Goal: Task Accomplishment & Management: Manage account settings

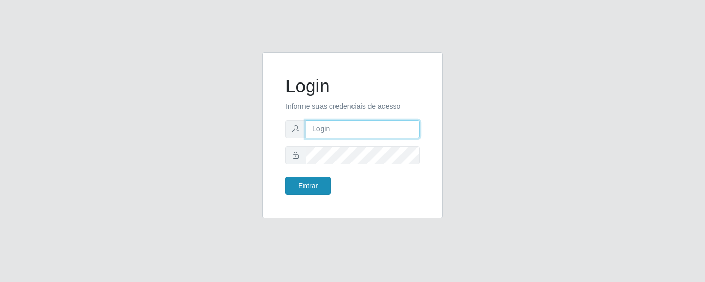
type input "precobom@rejane"
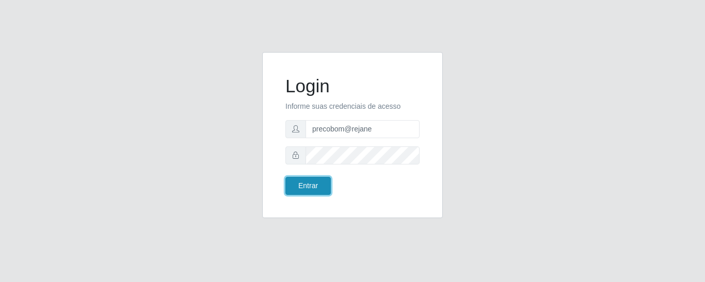
click at [297, 187] on button "Entrar" at bounding box center [307, 186] width 45 height 18
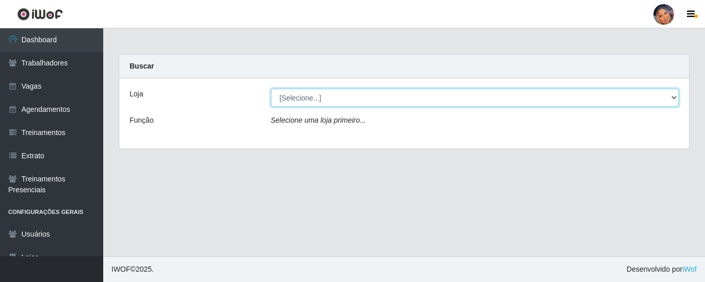
click at [292, 89] on select "[Selecione...] Supermercado Preço Bom" at bounding box center [475, 98] width 408 height 18
select select "169"
click at [271, 89] on select "[Selecione...] Supermercado Preço Bom" at bounding box center [475, 98] width 408 height 18
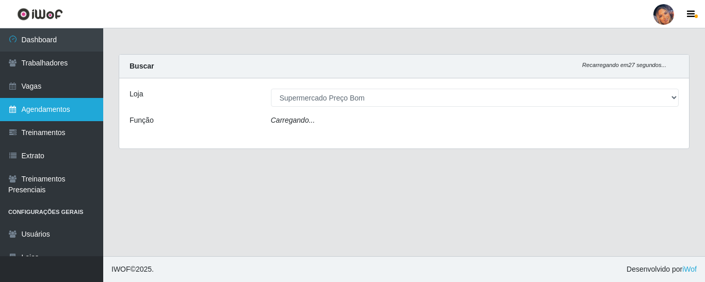
click at [78, 104] on link "Agendamentos" at bounding box center [51, 109] width 103 height 23
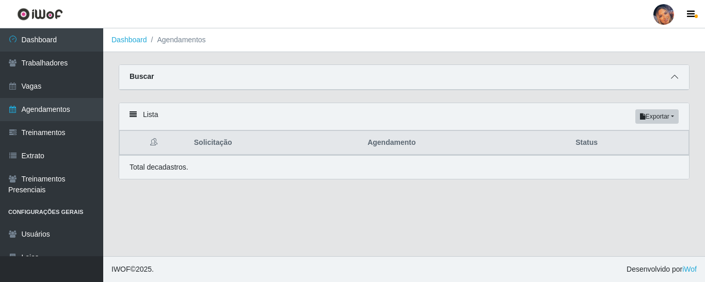
click at [671, 81] on icon at bounding box center [674, 76] width 7 height 7
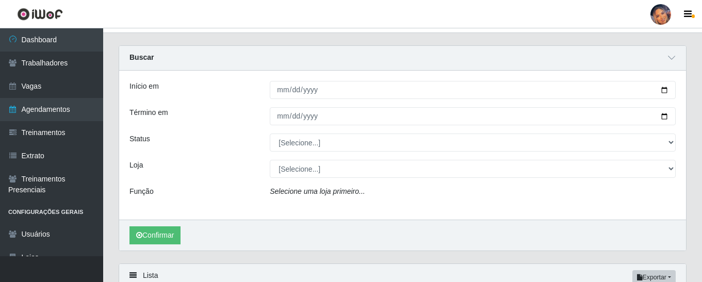
scroll to position [13, 0]
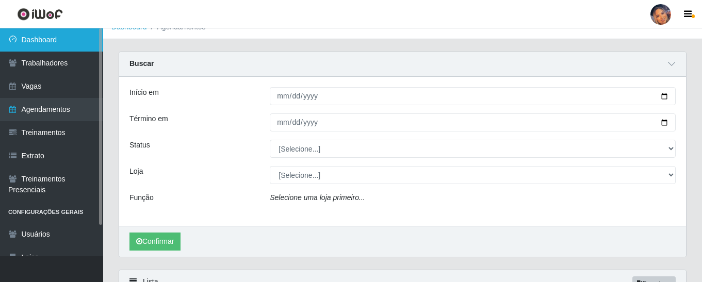
click at [58, 41] on link "Dashboard" at bounding box center [51, 39] width 103 height 23
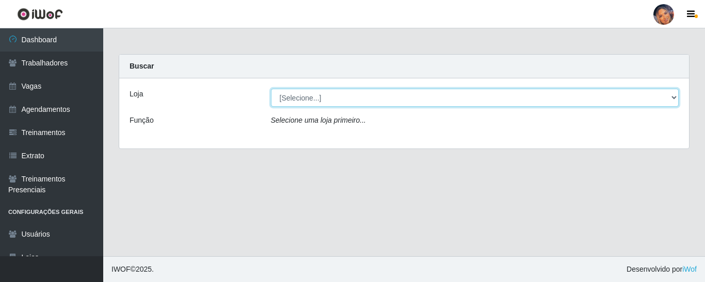
click at [673, 99] on select "[Selecione...] Supermercado Preço Bom" at bounding box center [475, 98] width 408 height 18
select select "169"
click at [271, 89] on select "[Selecione...] Supermercado Preço Bom" at bounding box center [475, 98] width 408 height 18
